Goal: Obtain resource: Download file/media

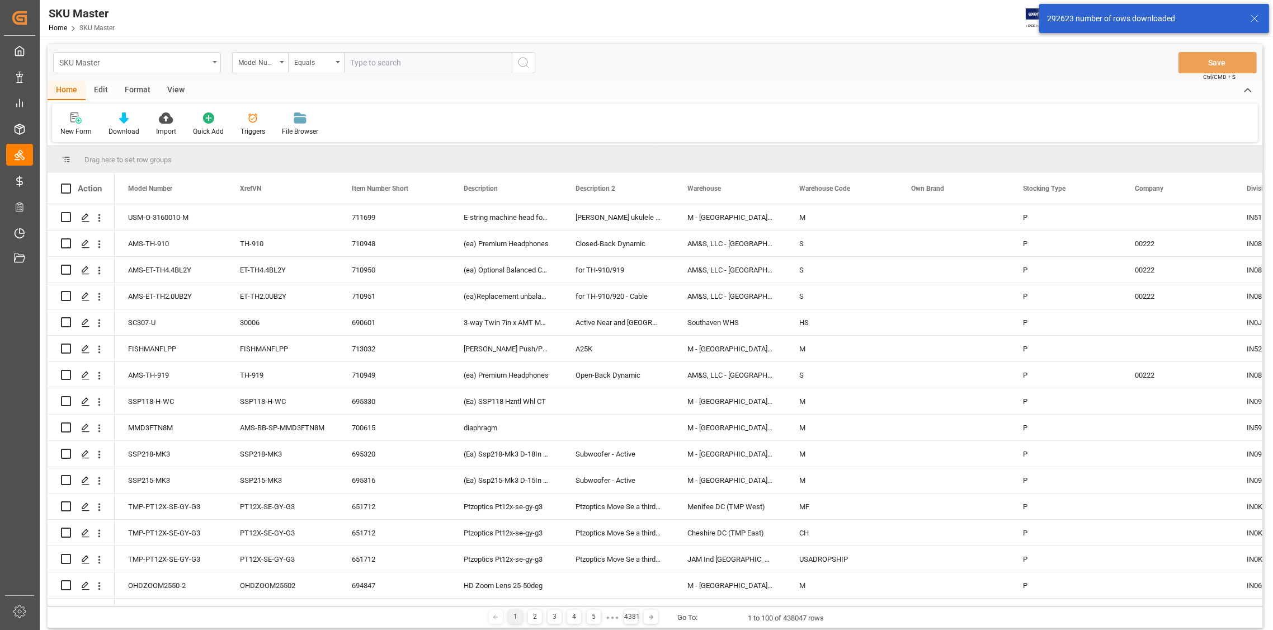
click at [213, 64] on div "SKU Master" at bounding box center [137, 62] width 168 height 21
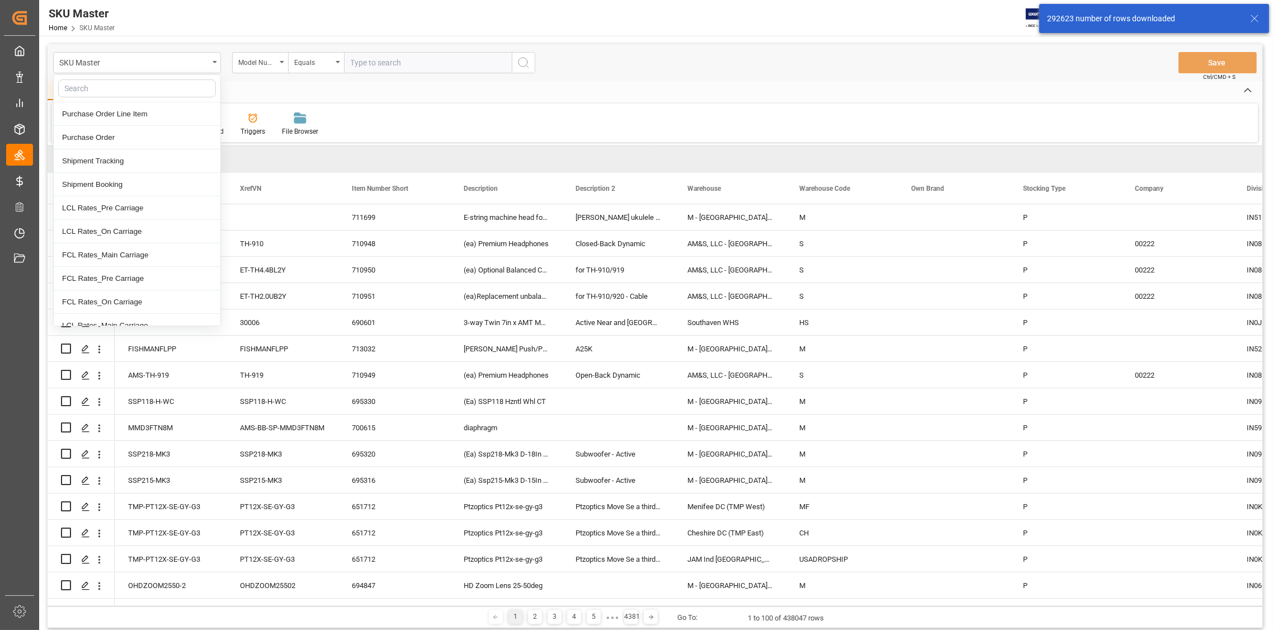
click at [247, 82] on div "Home Edit Format View" at bounding box center [655, 90] width 1214 height 19
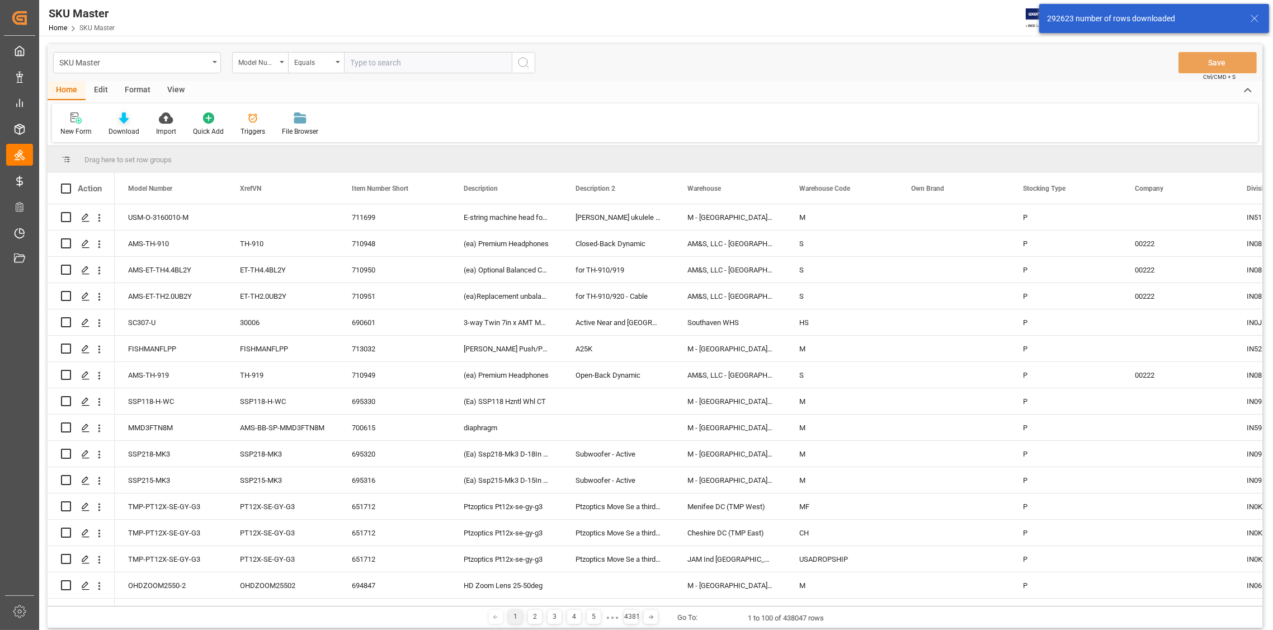
click at [119, 122] on icon at bounding box center [124, 117] width 10 height 11
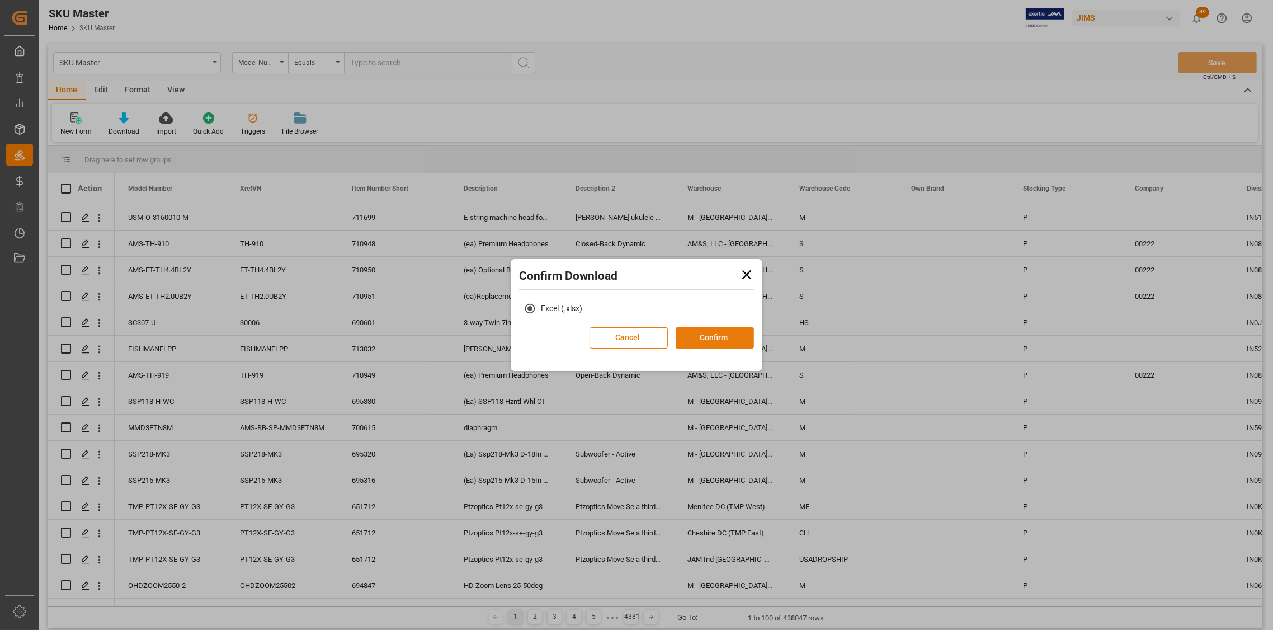
click at [710, 334] on button "Confirm" at bounding box center [714, 337] width 78 height 21
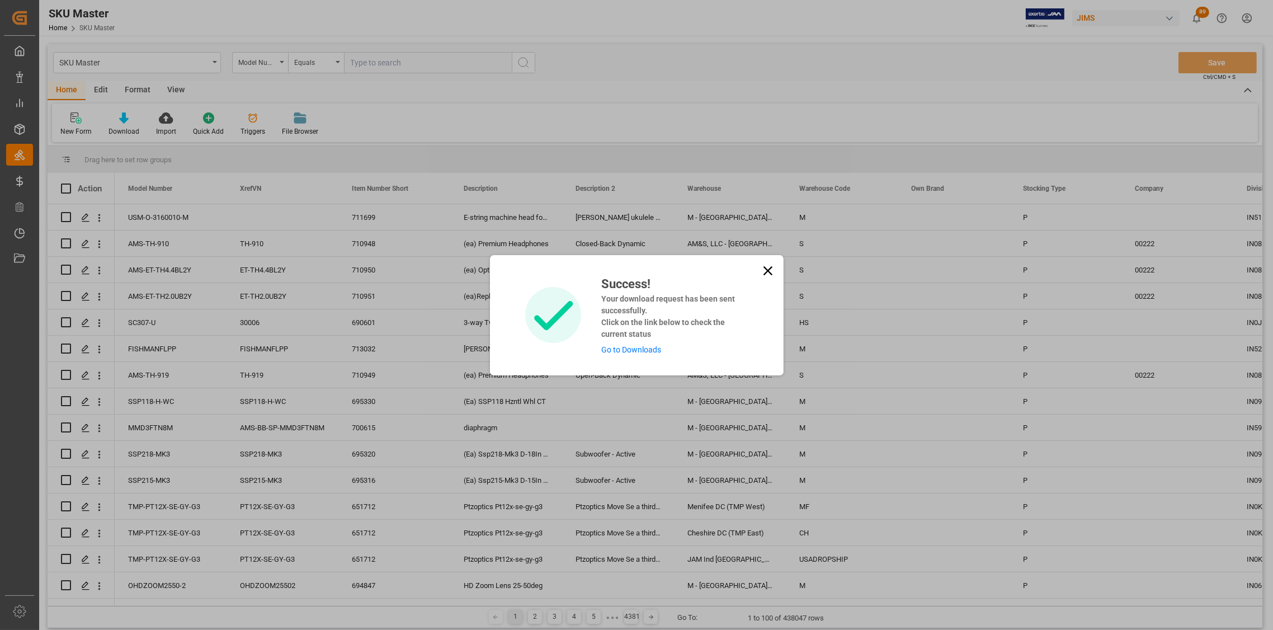
click at [763, 268] on icon at bounding box center [768, 271] width 16 height 16
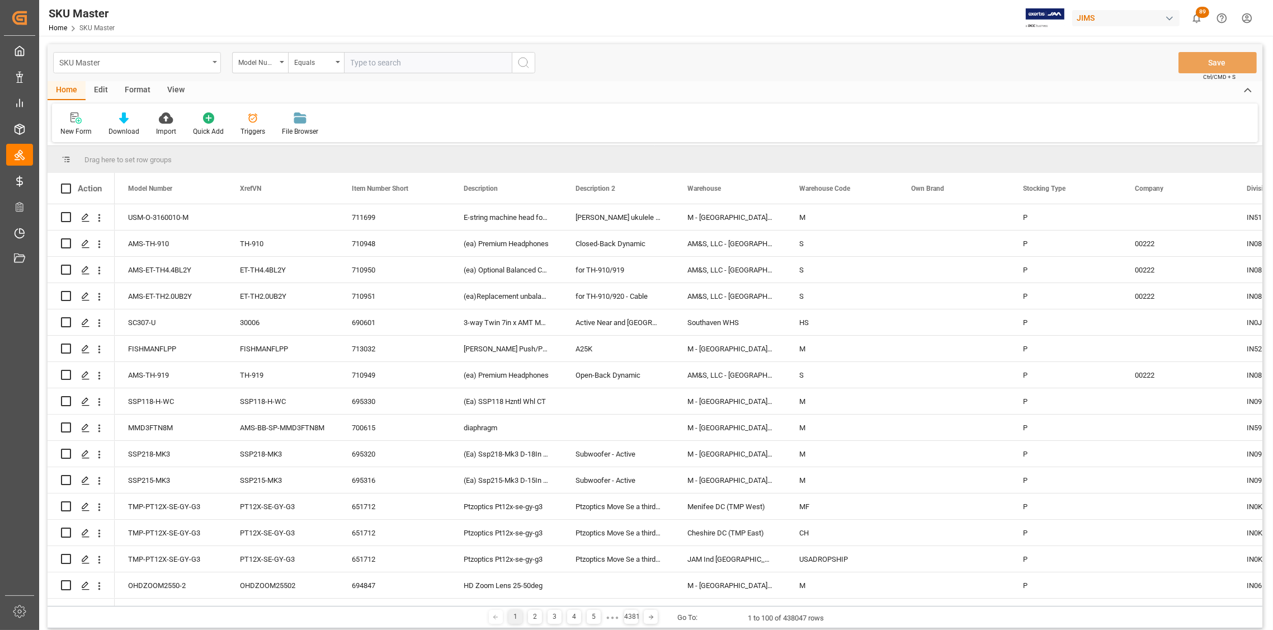
click at [217, 61] on div "SKU Master" at bounding box center [137, 62] width 168 height 21
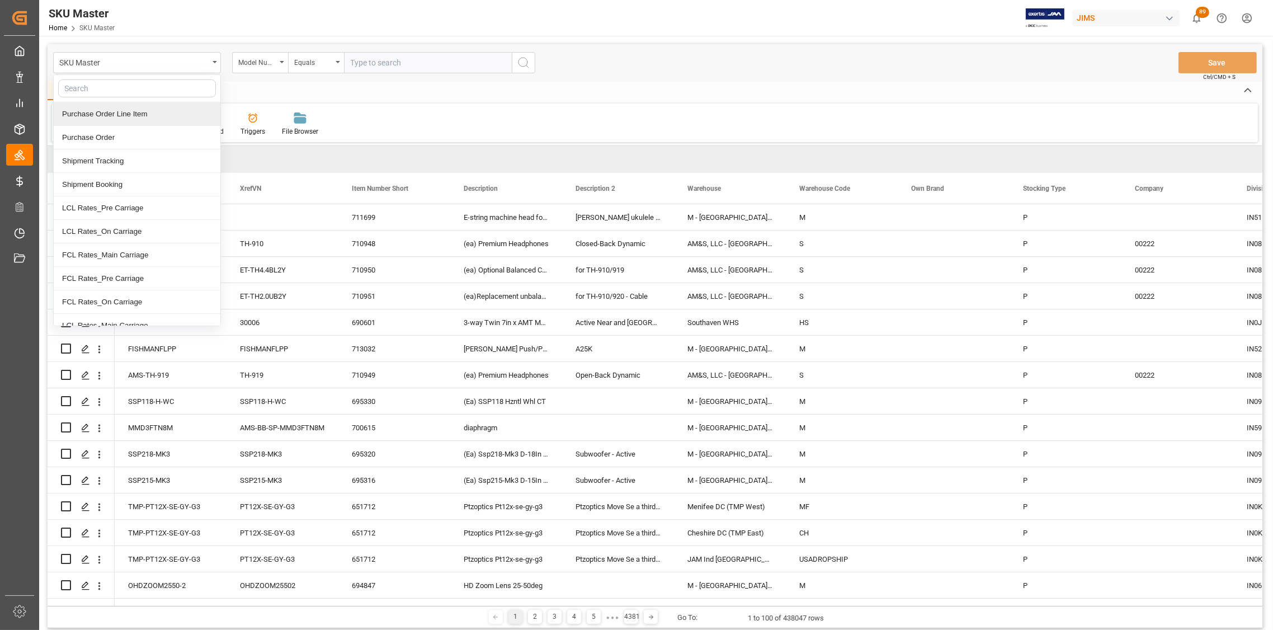
click at [137, 120] on div "Purchase Order Line Item" at bounding box center [137, 113] width 167 height 23
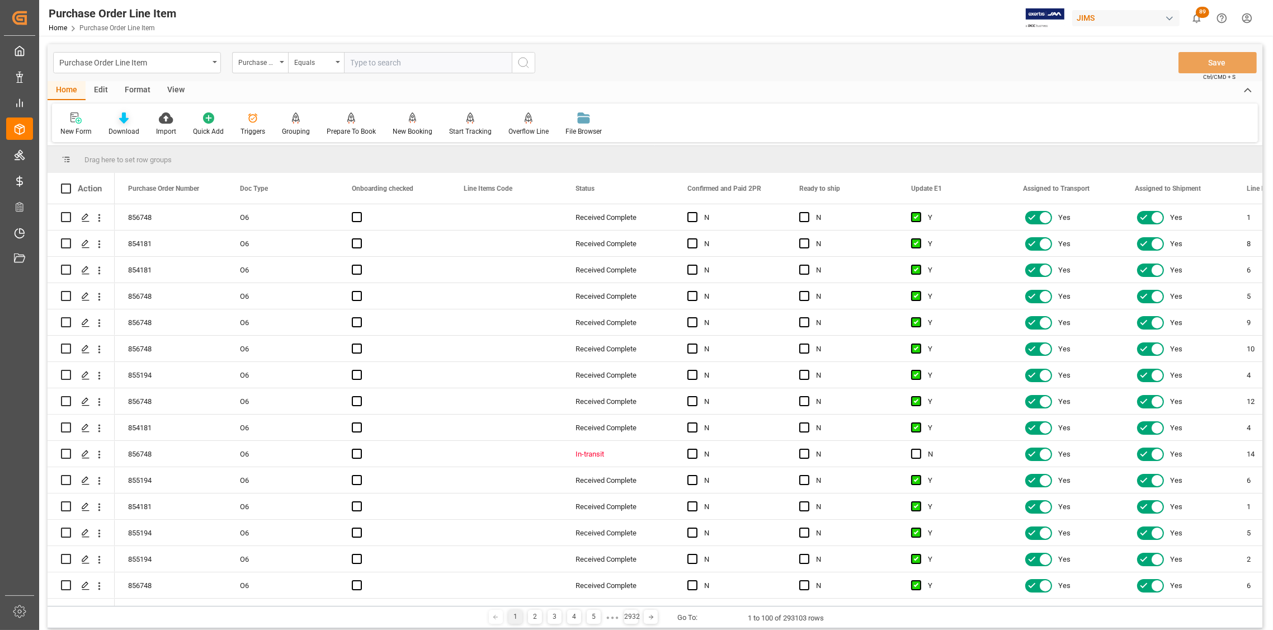
click at [125, 126] on div "Download" at bounding box center [123, 131] width 31 height 10
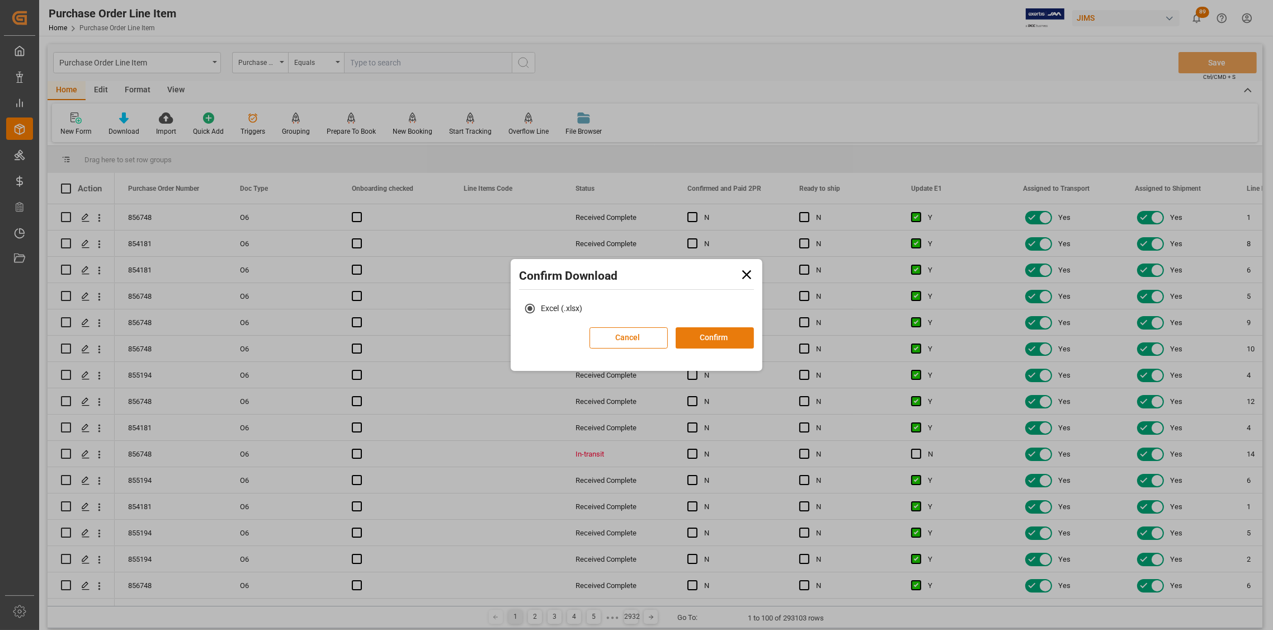
click at [698, 338] on button "Confirm" at bounding box center [714, 337] width 78 height 21
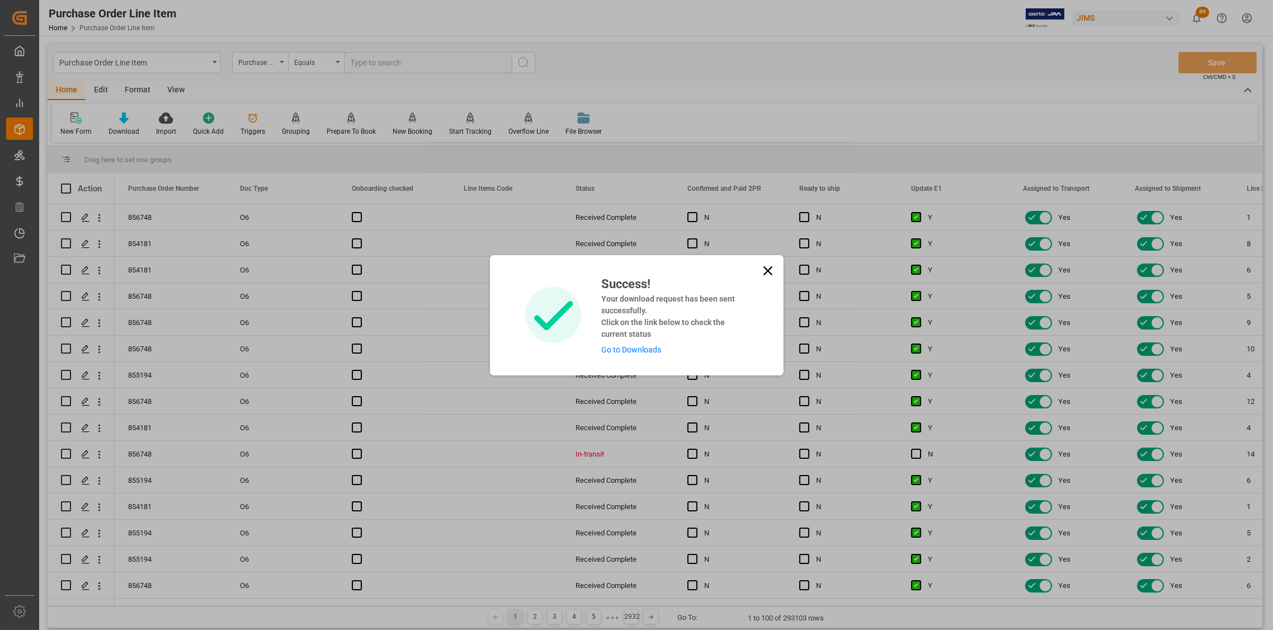
click at [760, 275] on icon at bounding box center [768, 271] width 16 height 16
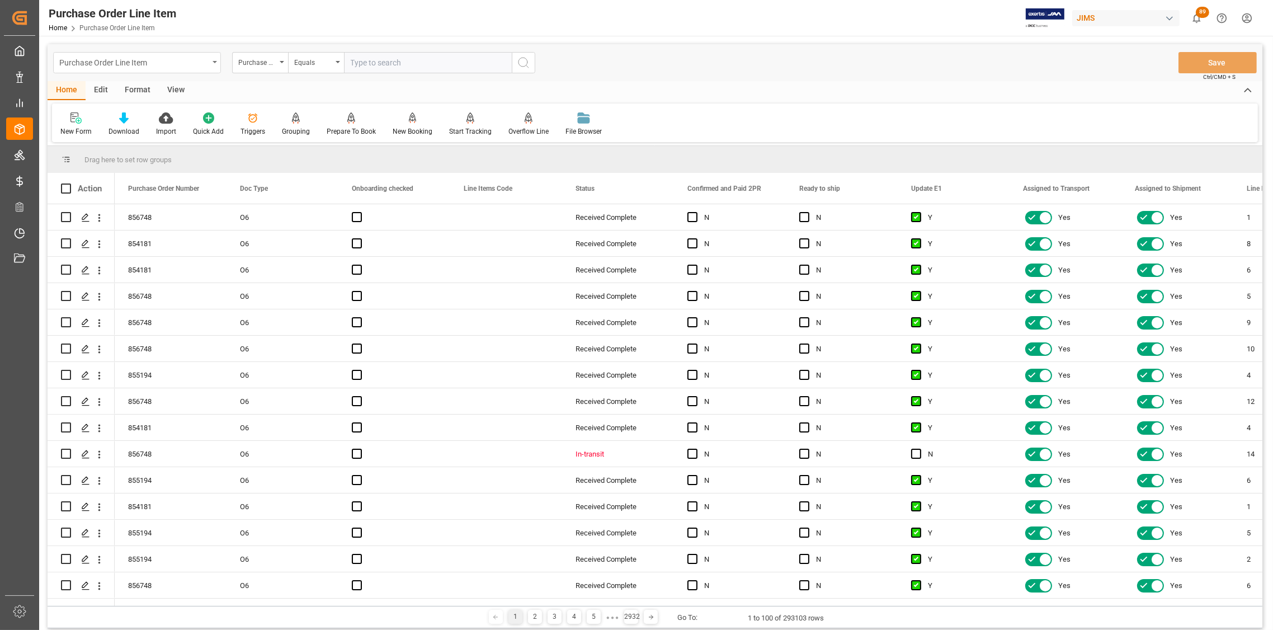
click at [198, 57] on div "Purchase Order Line Item" at bounding box center [133, 62] width 149 height 14
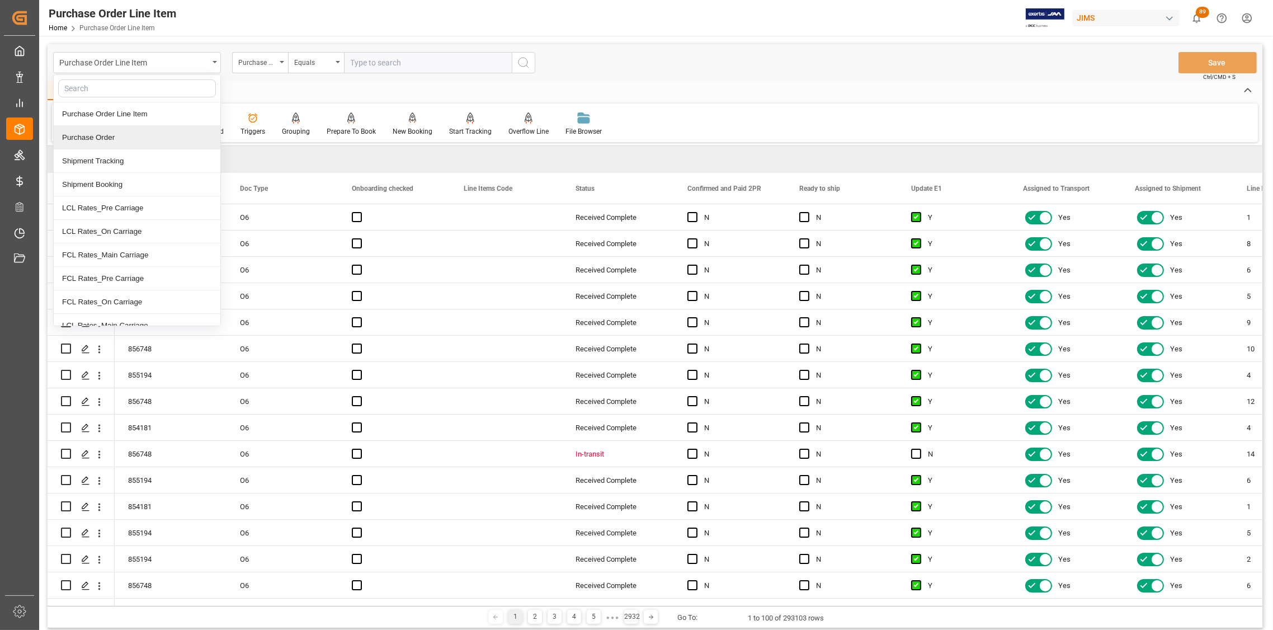
click at [97, 129] on div "Purchase Order" at bounding box center [137, 137] width 167 height 23
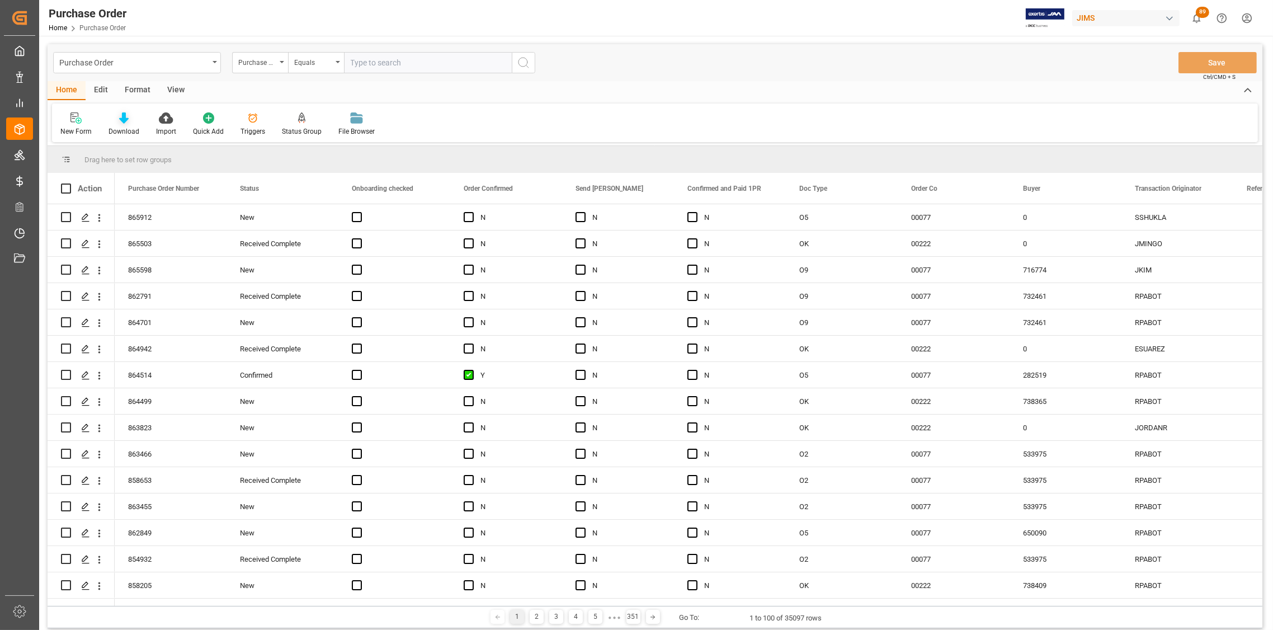
click at [124, 123] on icon at bounding box center [124, 117] width 10 height 11
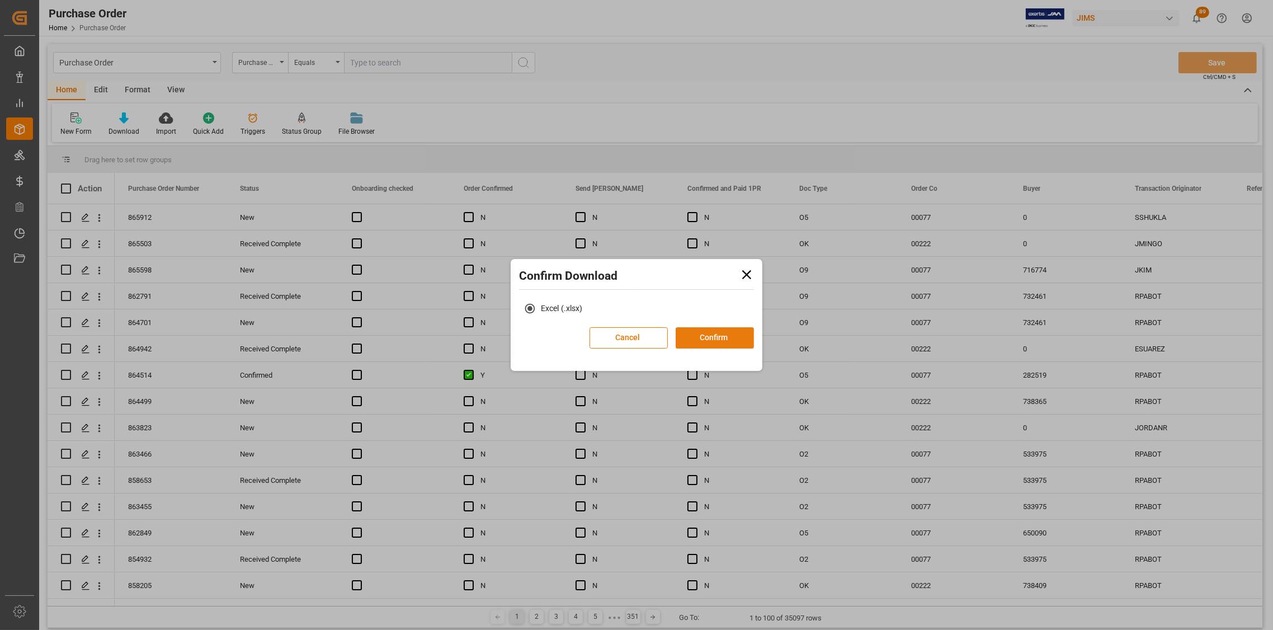
click at [730, 338] on button "Confirm" at bounding box center [714, 337] width 78 height 21
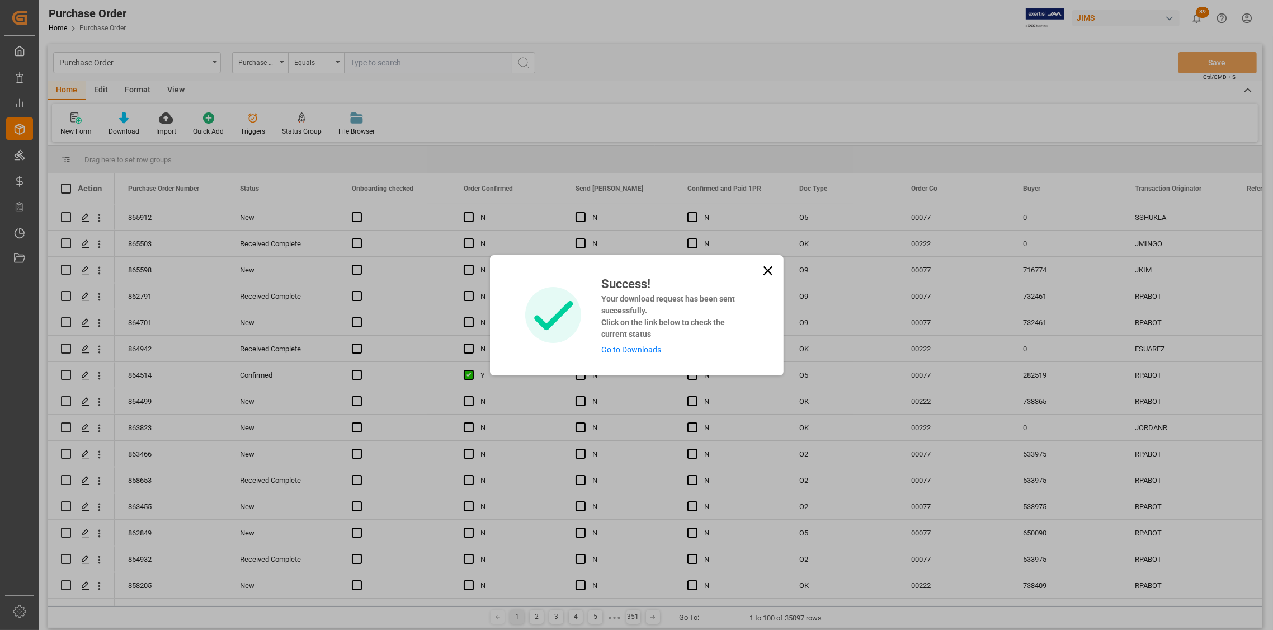
drag, startPoint x: 761, startPoint y: 272, endPoint x: 575, endPoint y: 229, distance: 190.7
click at [760, 272] on icon at bounding box center [768, 271] width 16 height 16
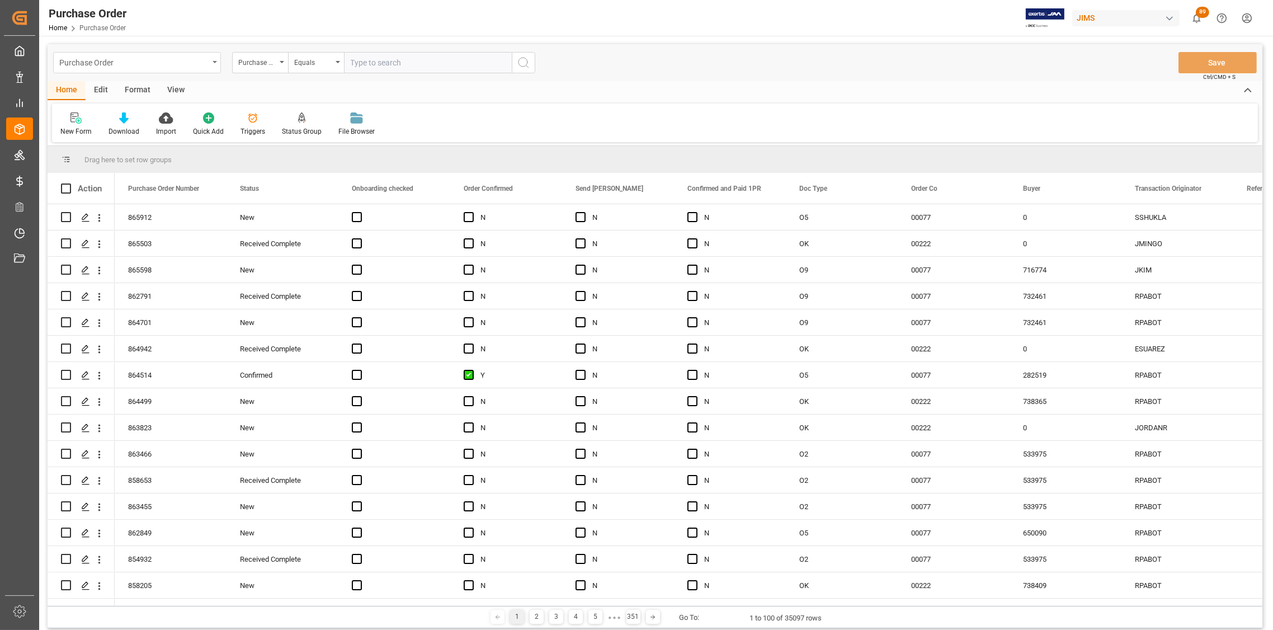
click at [127, 63] on div "Purchase Order" at bounding box center [133, 62] width 149 height 14
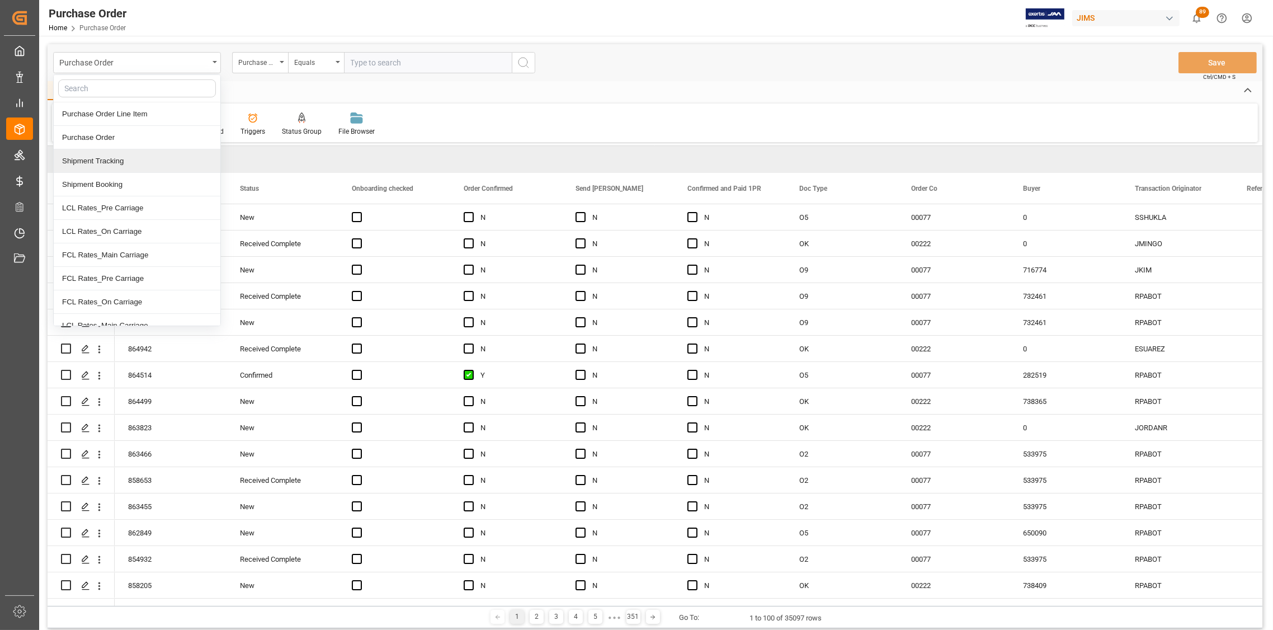
click at [96, 162] on div "Shipment Tracking" at bounding box center [137, 160] width 167 height 23
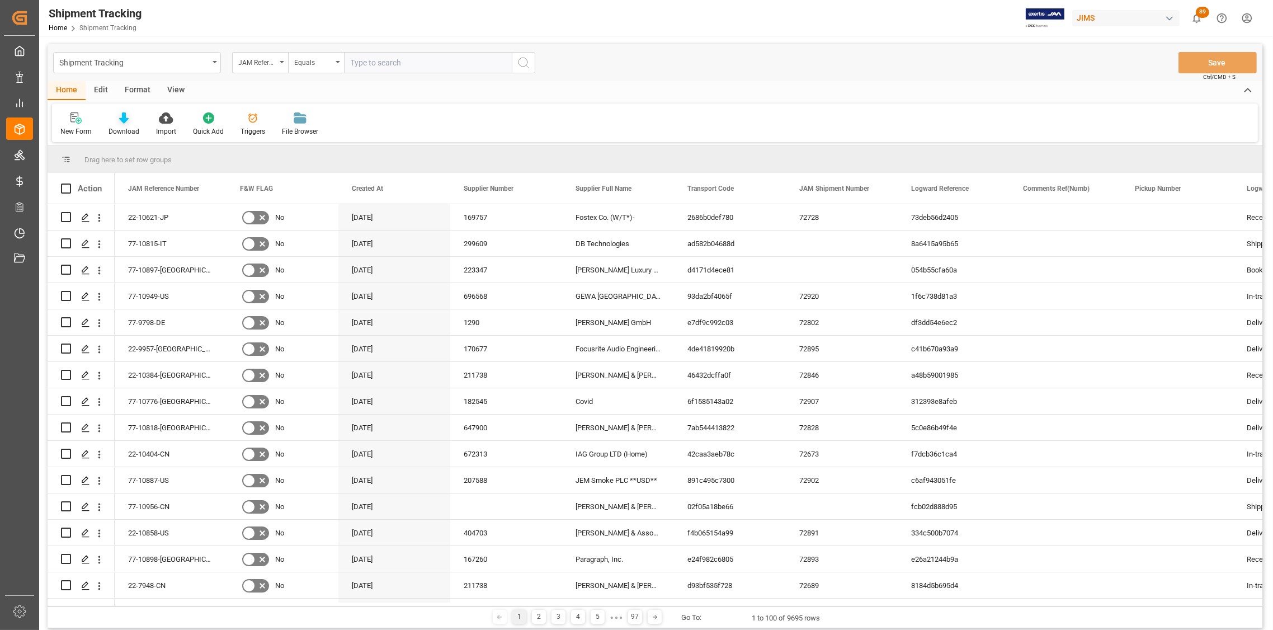
click at [122, 121] on icon at bounding box center [124, 117] width 10 height 11
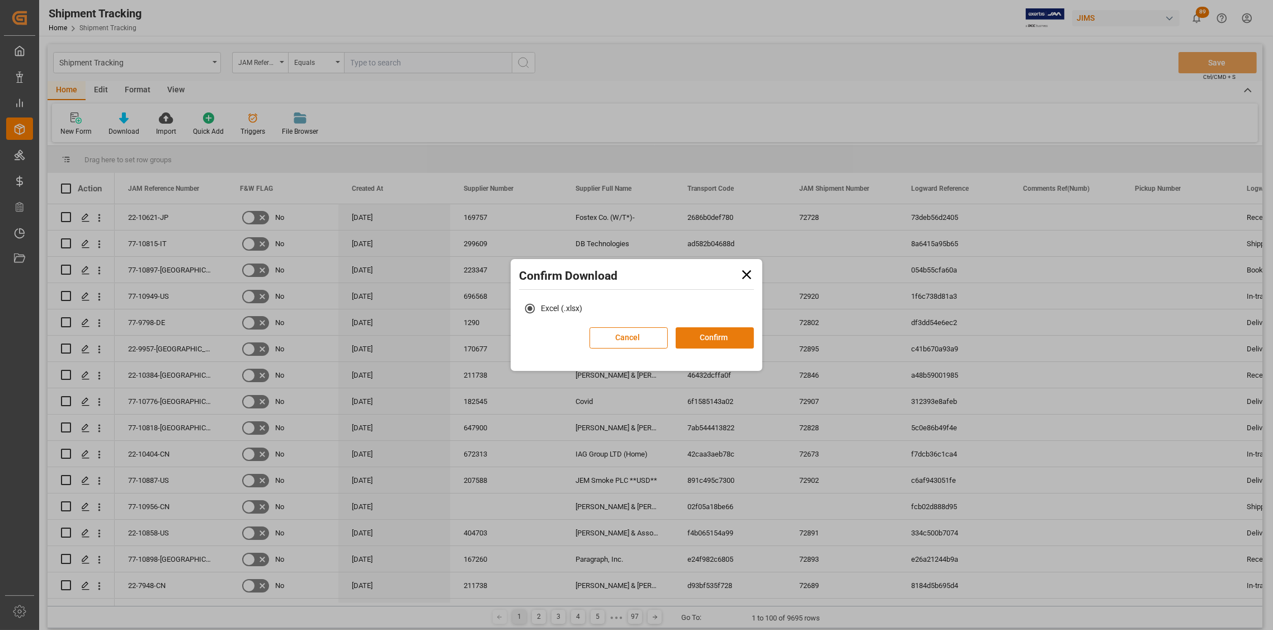
click at [715, 333] on button "Confirm" at bounding box center [714, 337] width 78 height 21
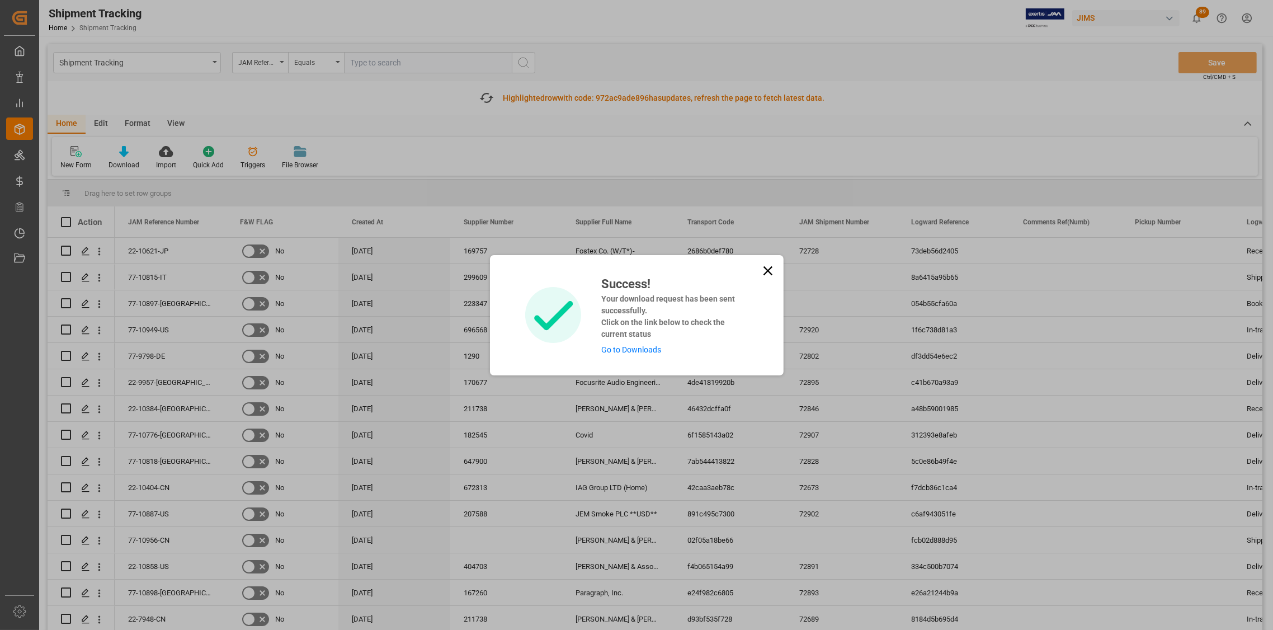
click at [764, 270] on icon at bounding box center [768, 271] width 16 height 16
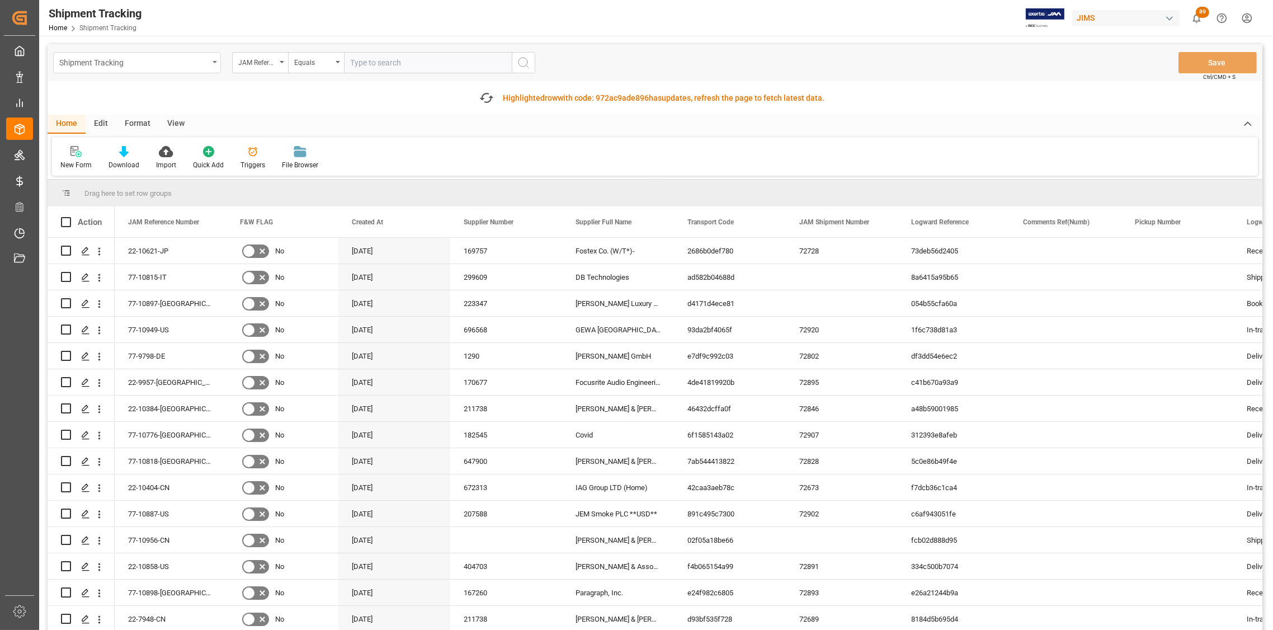
click at [114, 63] on div "Shipment Tracking" at bounding box center [133, 62] width 149 height 14
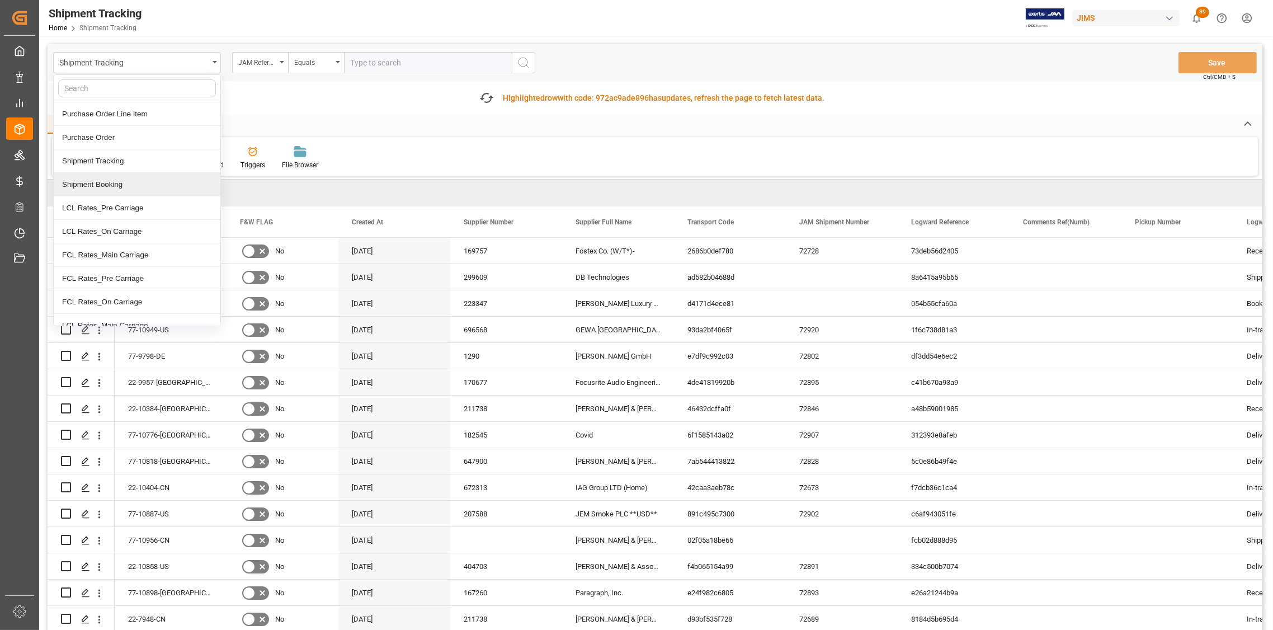
click at [100, 187] on div "Shipment Booking" at bounding box center [137, 184] width 167 height 23
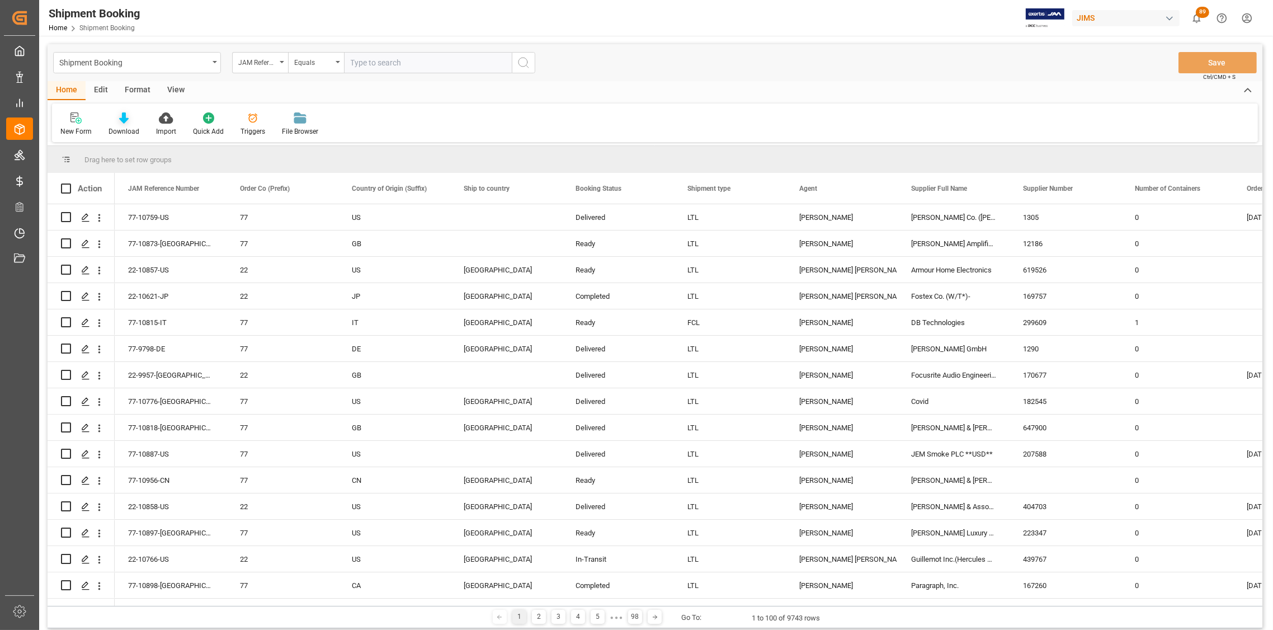
click at [120, 120] on icon at bounding box center [124, 117] width 10 height 11
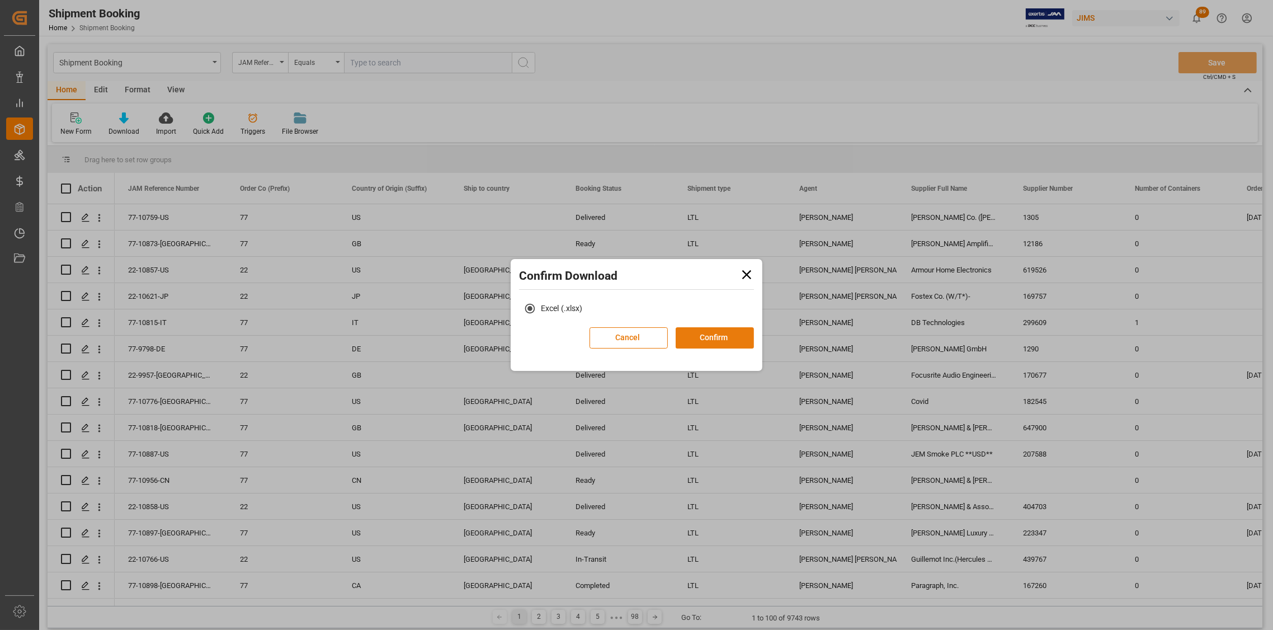
click at [717, 341] on button "Confirm" at bounding box center [714, 337] width 78 height 21
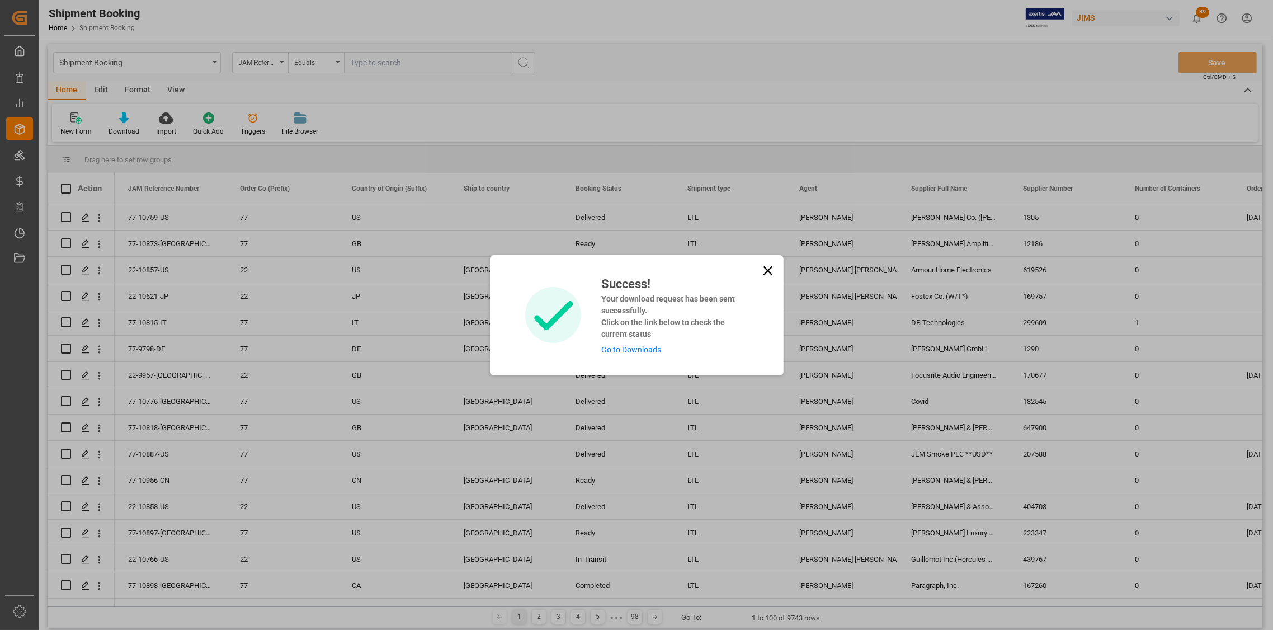
click at [634, 346] on link "Go to Downloads" at bounding box center [631, 349] width 60 height 9
